Goal: Information Seeking & Learning: Learn about a topic

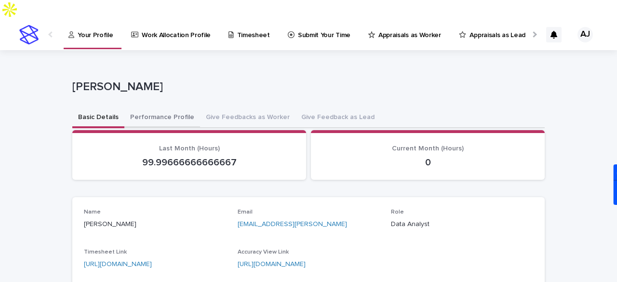
click at [164, 108] on button "Performance Profile" at bounding box center [162, 118] width 76 height 20
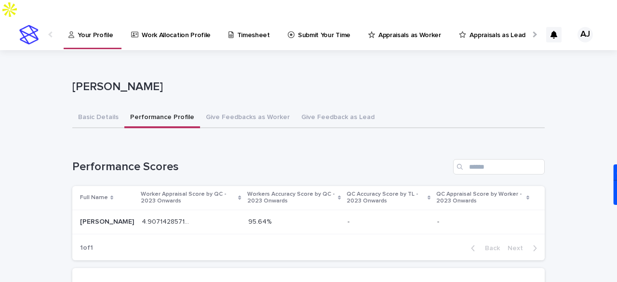
click at [173, 189] on p "Worker Appraisal Score by QC - 2023 Onwards" at bounding box center [188, 198] width 95 height 18
click at [424, 19] on p "Appraisals as Worker" at bounding box center [409, 29] width 63 height 20
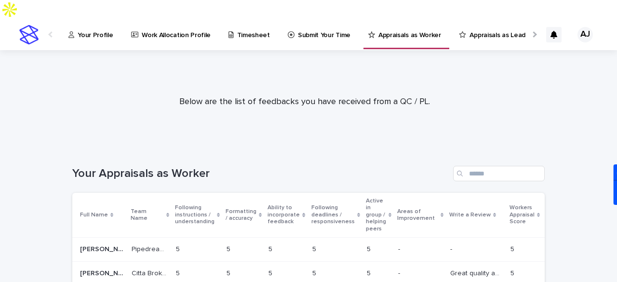
click at [87, 19] on p "Your Profile" at bounding box center [95, 29] width 35 height 20
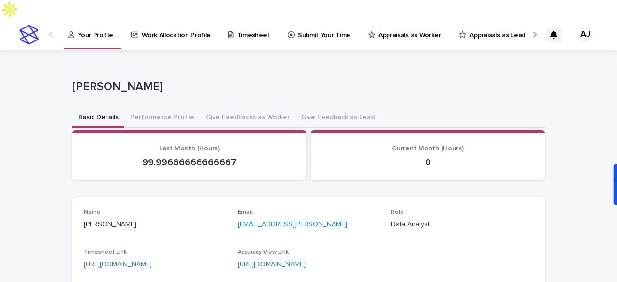
drag, startPoint x: 616, startPoint y: 48, endPoint x: 607, endPoint y: 32, distance: 18.4
click at [607, 50] on div "**********" at bounding box center [308, 241] width 617 height 382
